Goal: Go to known website: Access a specific website the user already knows

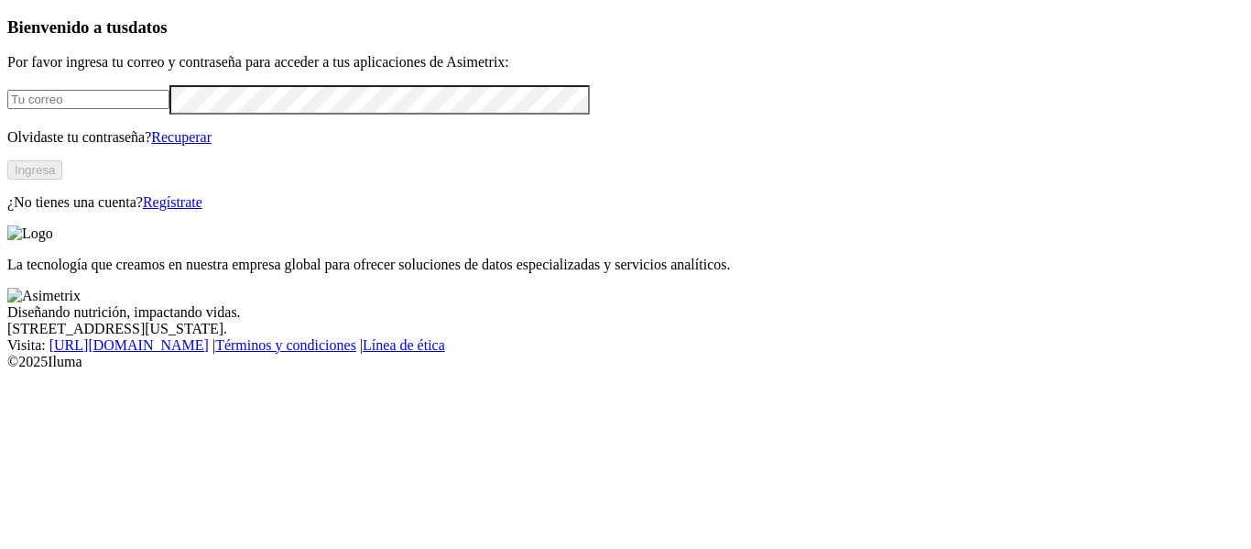
type input "[EMAIL_ADDRESS][PERSON_NAME][DOMAIN_NAME]"
click at [62, 180] on button "Ingresa" at bounding box center [34, 169] width 55 height 19
